Goal: Task Accomplishment & Management: Complete application form

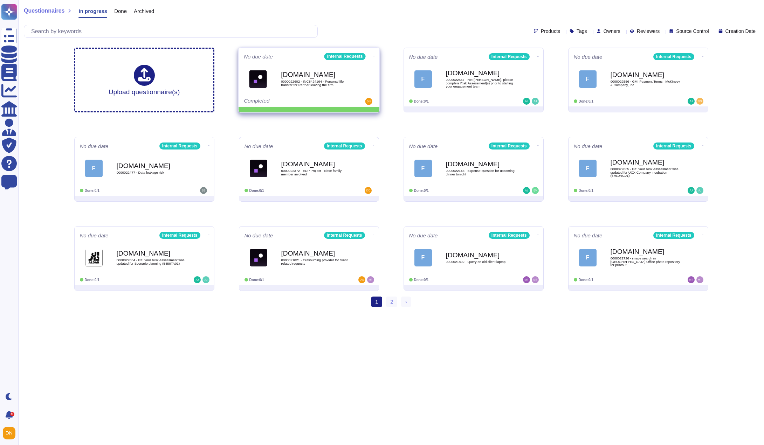
click at [374, 54] on span at bounding box center [373, 55] width 3 height 7
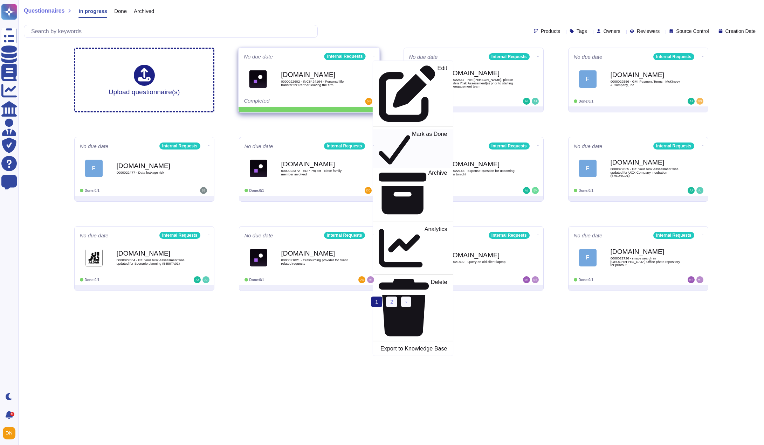
click at [412, 131] on p "Mark as Done" at bounding box center [429, 149] width 35 height 36
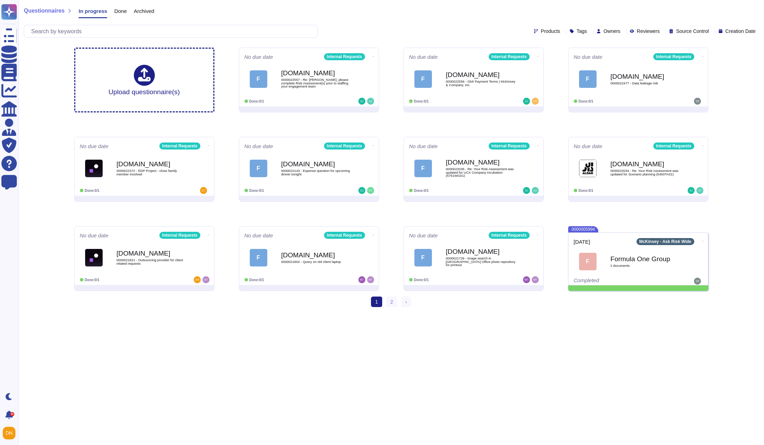
click at [122, 13] on span "Done" at bounding box center [120, 10] width 13 height 5
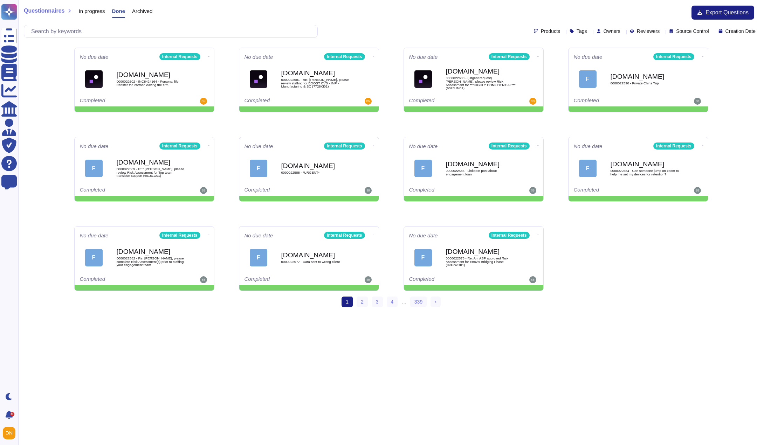
click at [577, 33] on span "Tags" at bounding box center [582, 31] width 11 height 5
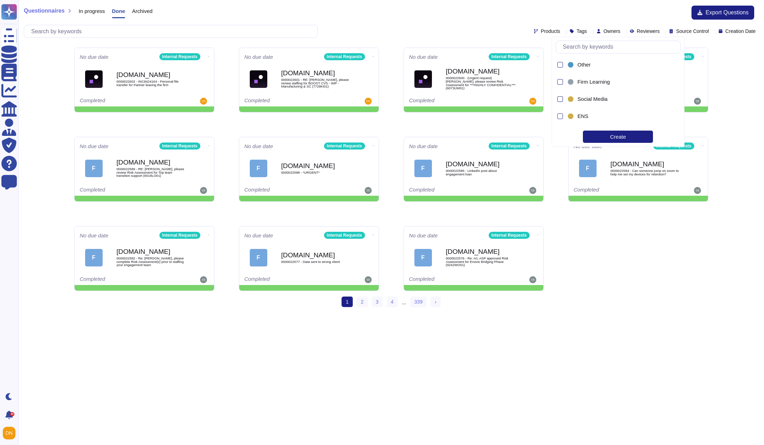
click at [541, 32] on span "Products" at bounding box center [550, 31] width 19 height 5
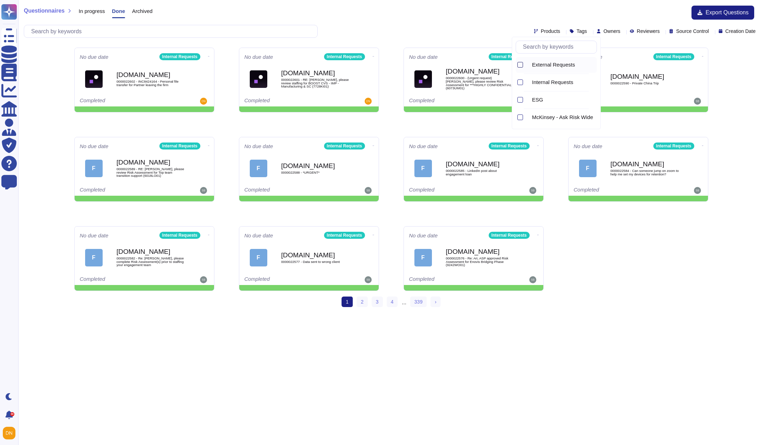
click at [520, 64] on div at bounding box center [521, 65] width 6 height 6
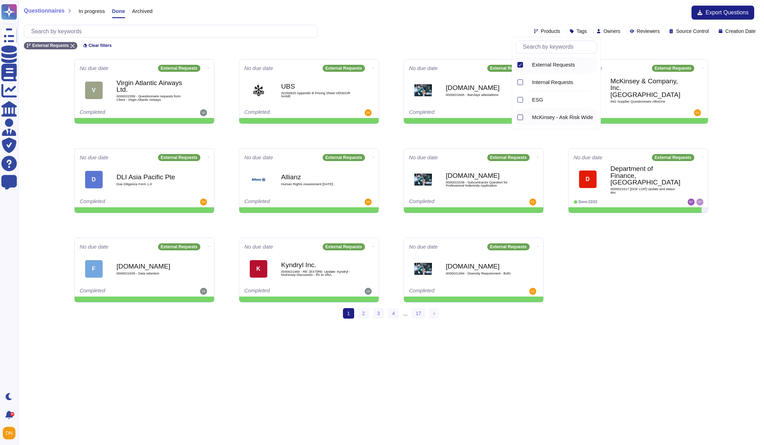
click at [521, 117] on div at bounding box center [521, 118] width 6 height 6
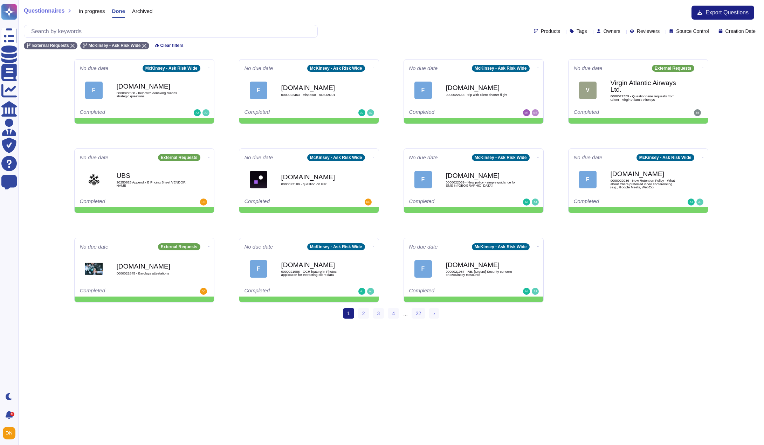
click at [463, 32] on div "Products Tags Owners Reviewers Source Control Creation Date" at bounding box center [391, 31] width 735 height 13
click at [577, 34] on span "Tags" at bounding box center [582, 31] width 11 height 5
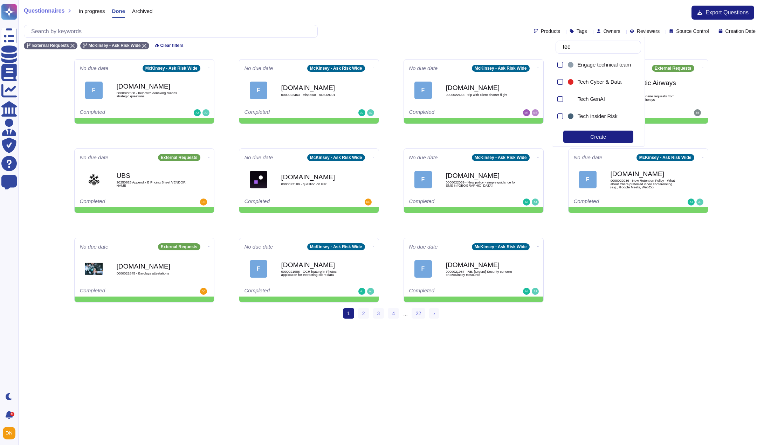
type input "tech"
click at [561, 98] on div at bounding box center [561, 99] width 6 height 6
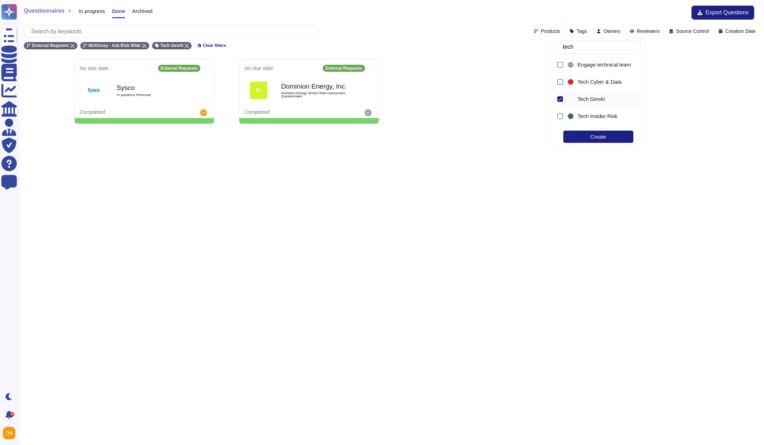
click at [702, 95] on div "No due date External Requests Sysco AI questions Periscope Completed No due dat…" at bounding box center [391, 92] width 645 height 76
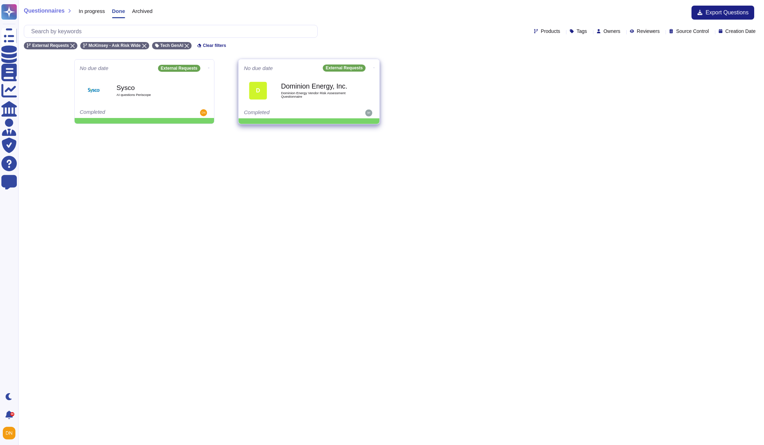
click at [304, 88] on b "Dominion Energy, Inc." at bounding box center [316, 86] width 71 height 7
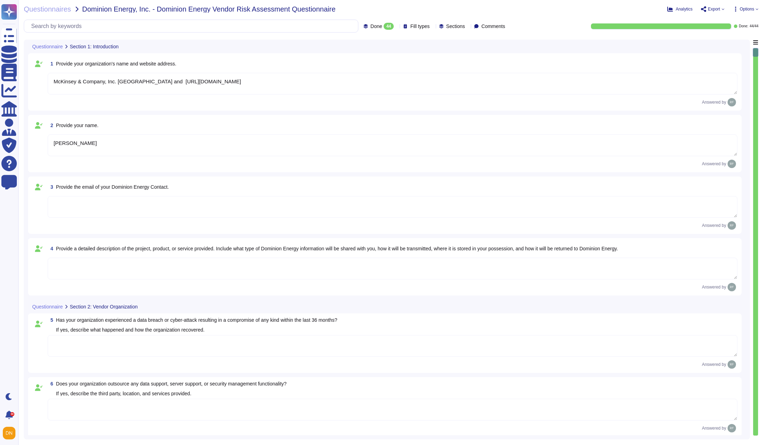
type textarea "McKinsey & Company, Inc. [GEOGRAPHIC_DATA] and [URL][DOMAIN_NAME]"
type textarea "[PERSON_NAME]"
type textarea "Yes"
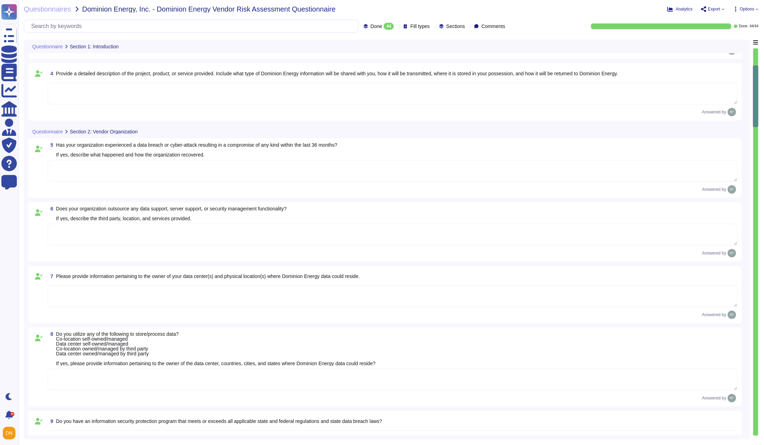
type textarea "[PERSON_NAME] [DEMOGRAPHIC_DATA] colleagues undergo the below requirement check…"
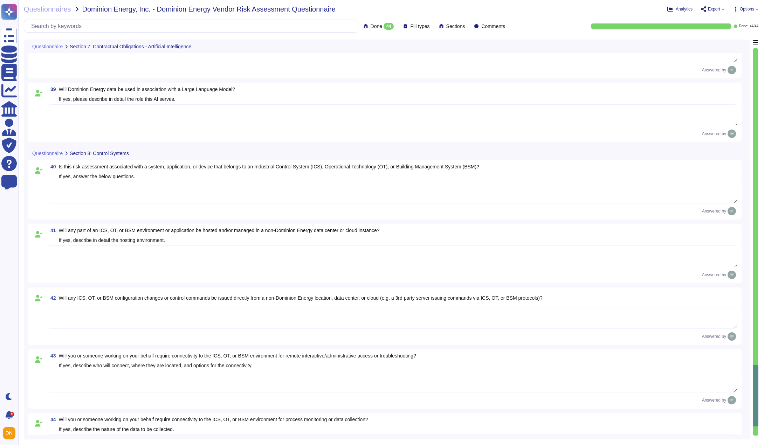
scroll to position [2517, 0]
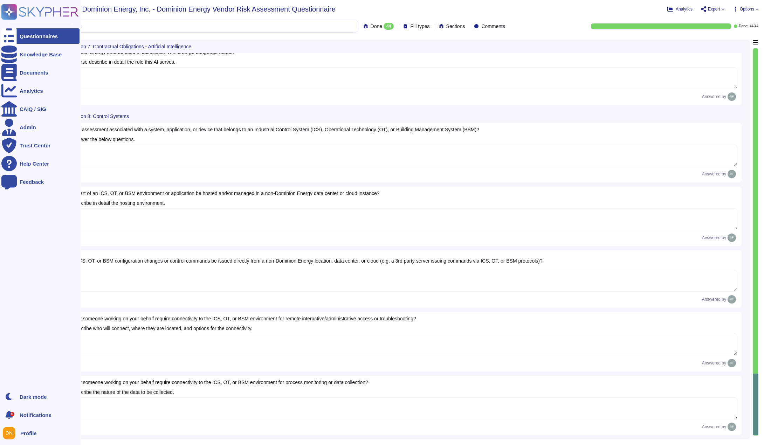
click at [18, 35] on div "Questionnaires" at bounding box center [40, 35] width 78 height 15
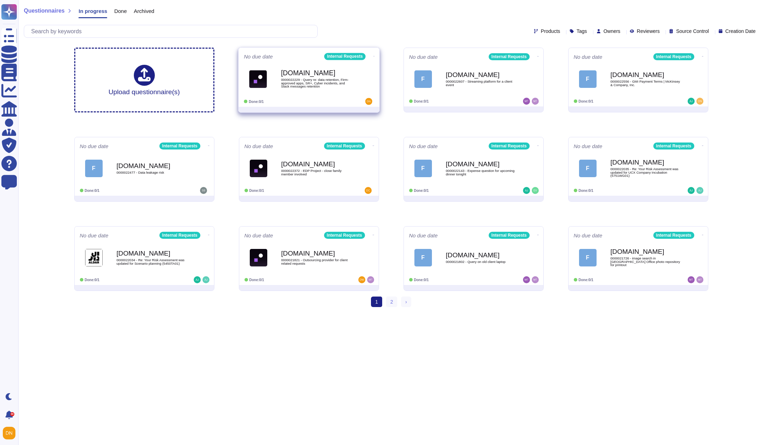
click at [346, 75] on b "[DOMAIN_NAME]" at bounding box center [316, 73] width 71 height 7
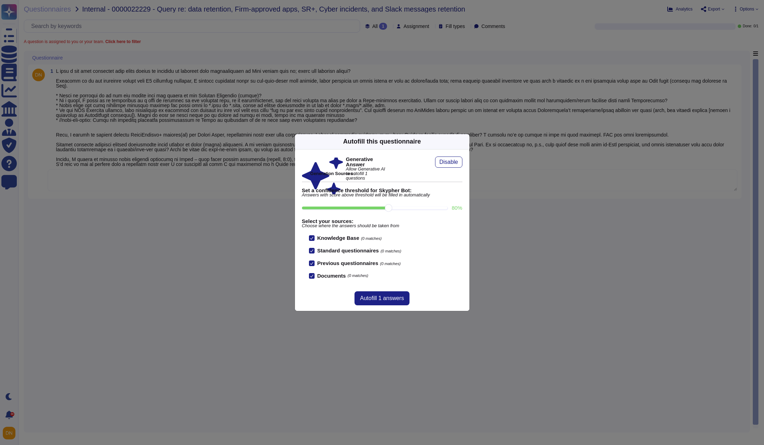
click at [465, 142] on icon at bounding box center [465, 142] width 0 height 0
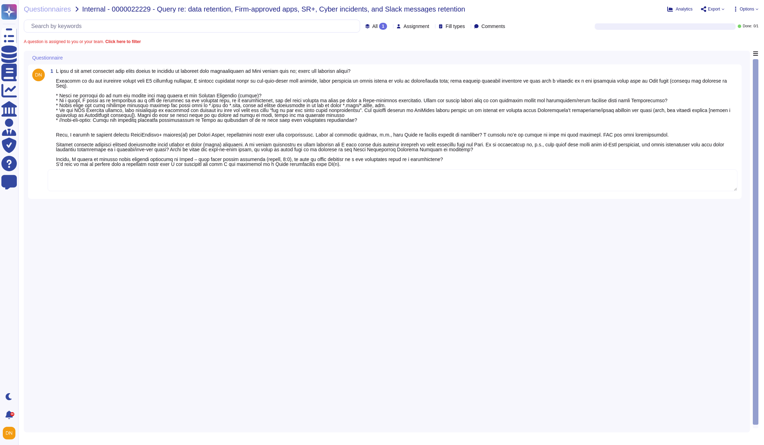
click at [193, 173] on textarea at bounding box center [393, 181] width 690 height 22
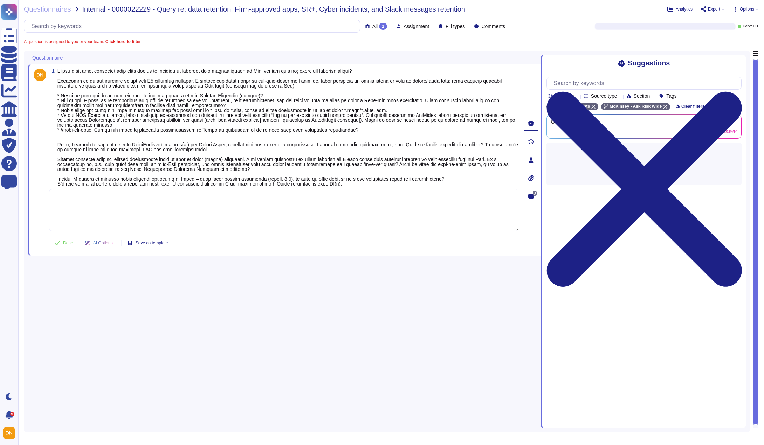
paste textarea "For your awareness, we are sharing with you our Firm’s Standard on Data Managem…"
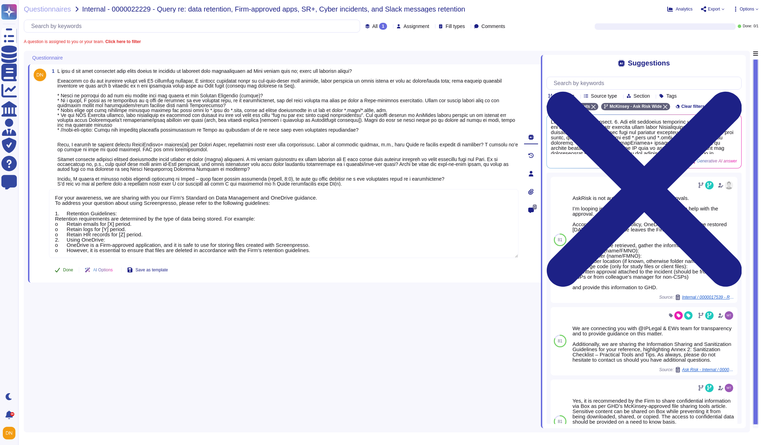
type textarea "For your awareness, we are sharing with you our Firm’s Standard on Data Managem…"
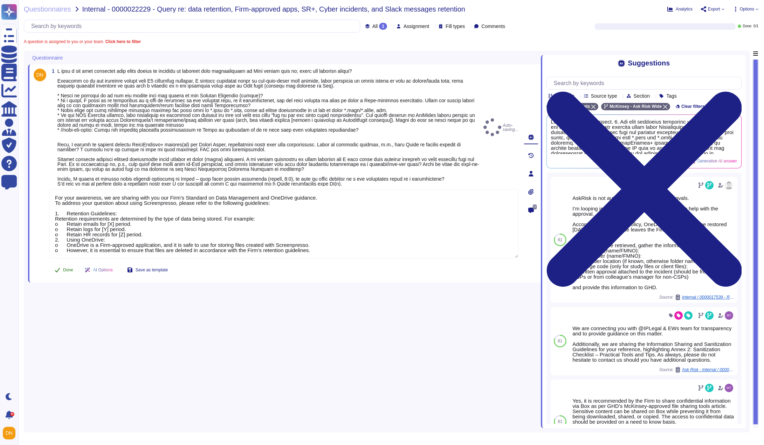
click at [61, 276] on button "Done" at bounding box center [64, 270] width 30 height 14
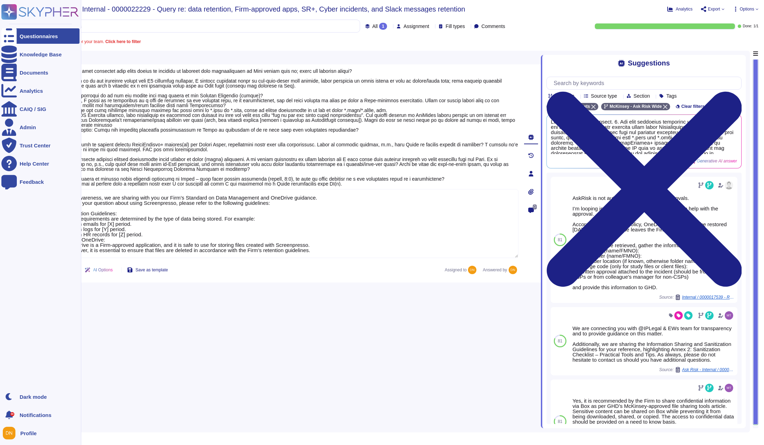
click at [15, 37] on div at bounding box center [8, 35] width 15 height 15
